Goal: Information Seeking & Learning: Learn about a topic

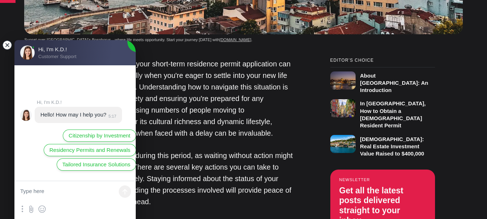
click at [7, 45] on jdiv at bounding box center [7, 45] width 10 height 10
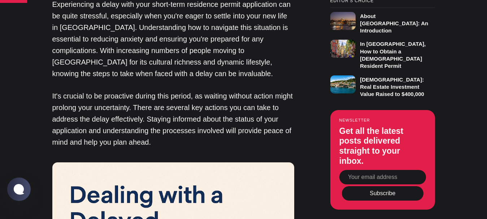
scroll to position [542, 0]
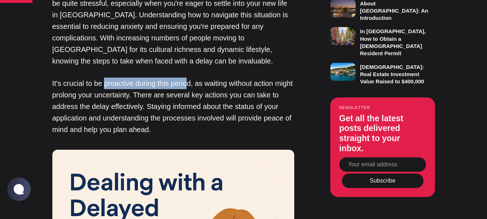
drag, startPoint x: 106, startPoint y: 72, endPoint x: 189, endPoint y: 73, distance: 83.1
click at [189, 78] on p "It's crucial to be proactive during this period, as waiting without action migh…" at bounding box center [173, 107] width 242 height 58
click at [188, 78] on p "It's crucial to be proactive during this period, as waiting without action migh…" at bounding box center [173, 107] width 242 height 58
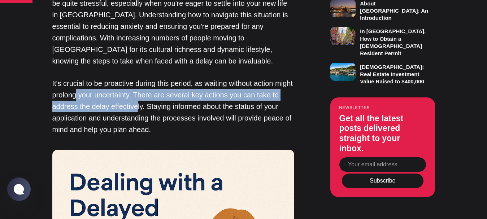
drag, startPoint x: 99, startPoint y: 85, endPoint x: 145, endPoint y: 91, distance: 46.7
click at [145, 91] on p "It's crucial to be proactive during this period, as waiting without action migh…" at bounding box center [173, 107] width 242 height 58
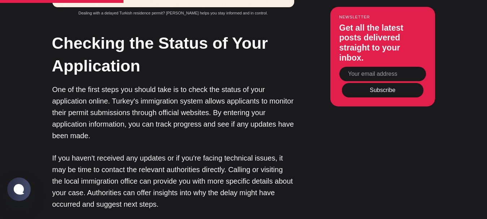
scroll to position [940, 0]
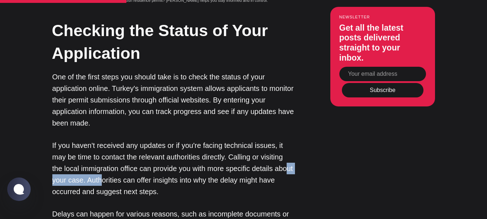
drag, startPoint x: 67, startPoint y: 167, endPoint x: 120, endPoint y: 165, distance: 53.2
click at [120, 165] on p "If you haven't received any updates or if you're facing technical issues, it ma…" at bounding box center [173, 169] width 242 height 58
click at [150, 168] on p "If you haven't received any updates or if you're facing technical issues, it ma…" at bounding box center [173, 169] width 242 height 58
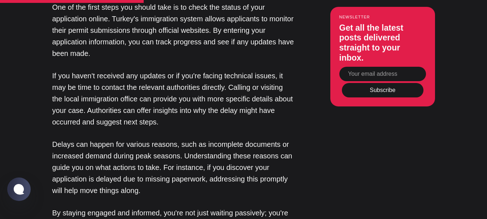
scroll to position [1012, 0]
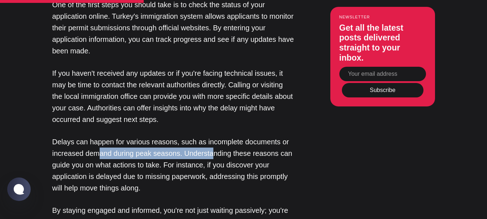
drag, startPoint x: 109, startPoint y: 140, endPoint x: 210, endPoint y: 141, distance: 100.8
click at [210, 141] on p "Delays can happen for various reasons, such as incomplete documents or increase…" at bounding box center [173, 165] width 242 height 58
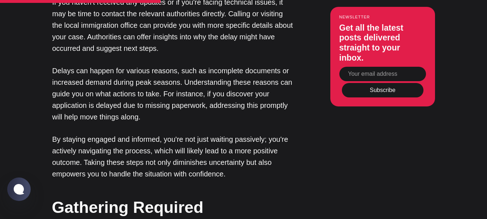
scroll to position [1084, 0]
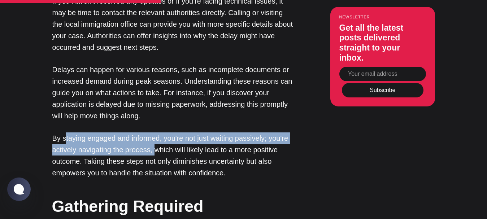
drag, startPoint x: 65, startPoint y: 128, endPoint x: 154, endPoint y: 142, distance: 89.3
click at [154, 142] on p "By staying engaged and informed, you're not just waiting passively; you're acti…" at bounding box center [173, 156] width 242 height 46
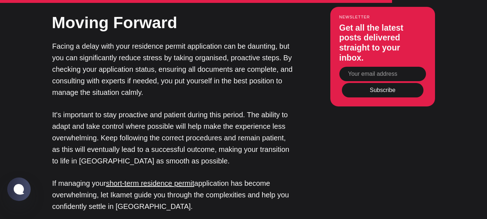
scroll to position [2060, 0]
